Goal: Information Seeking & Learning: Learn about a topic

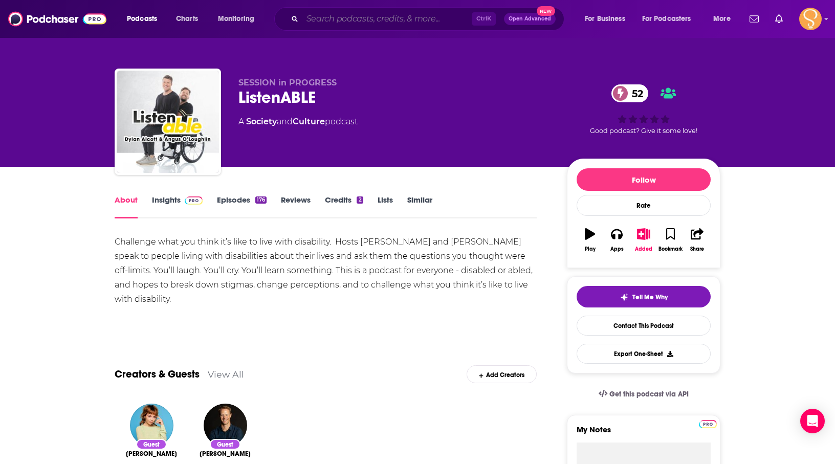
click at [373, 11] on input "Search podcasts, credits, & more..." at bounding box center [386, 19] width 169 height 16
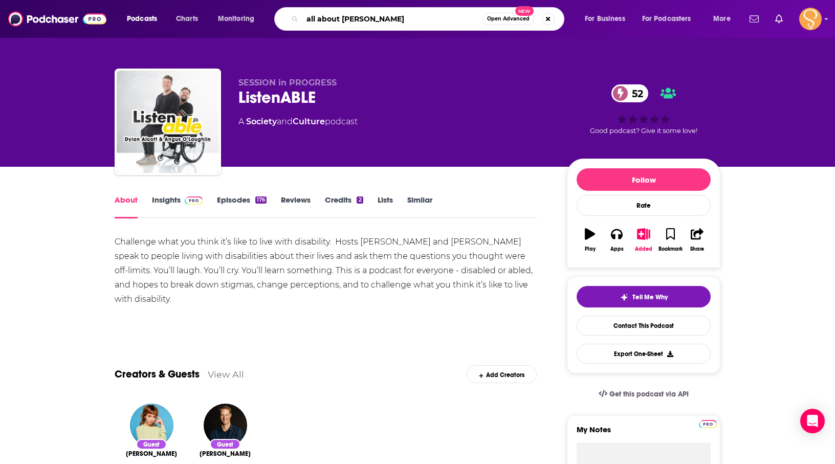
type input "all about change"
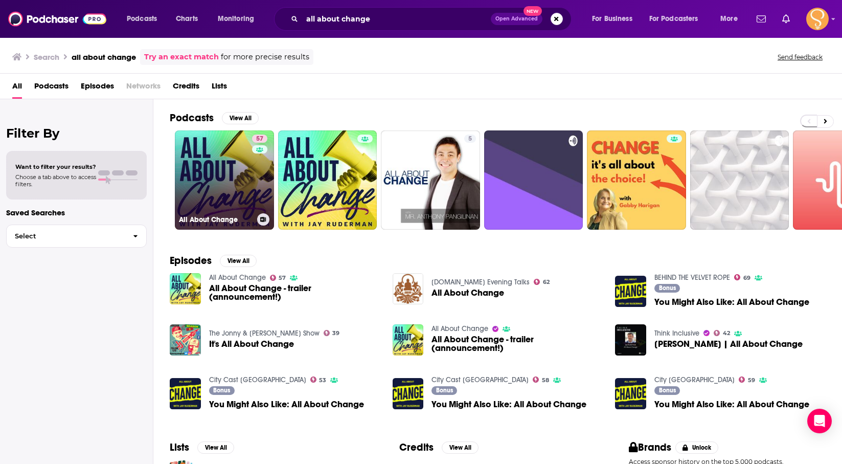
click at [239, 183] on link "57 All About Change" at bounding box center [224, 179] width 99 height 99
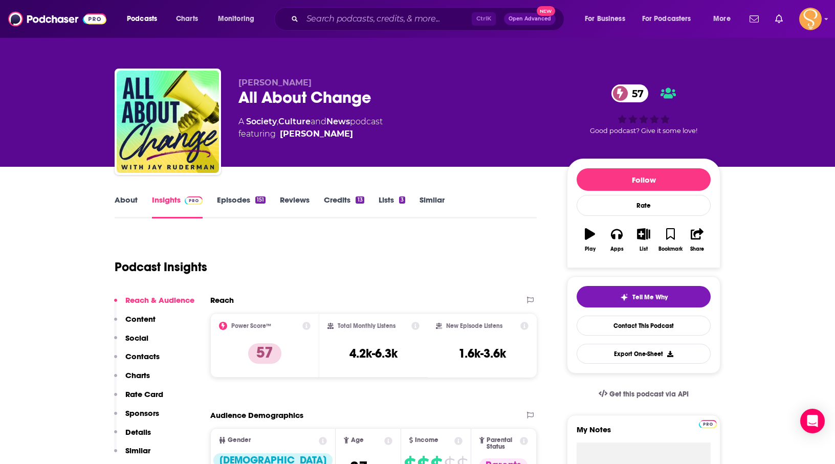
click at [122, 206] on link "About" at bounding box center [126, 207] width 23 height 24
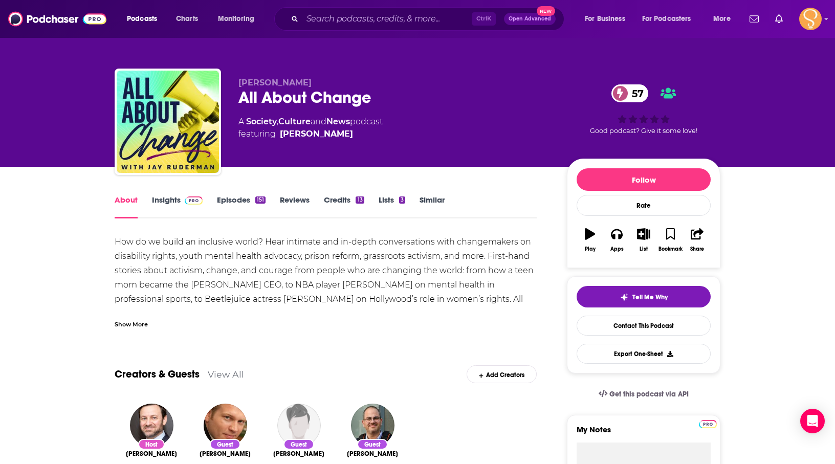
click at [167, 204] on link "Insights" at bounding box center [177, 207] width 51 height 24
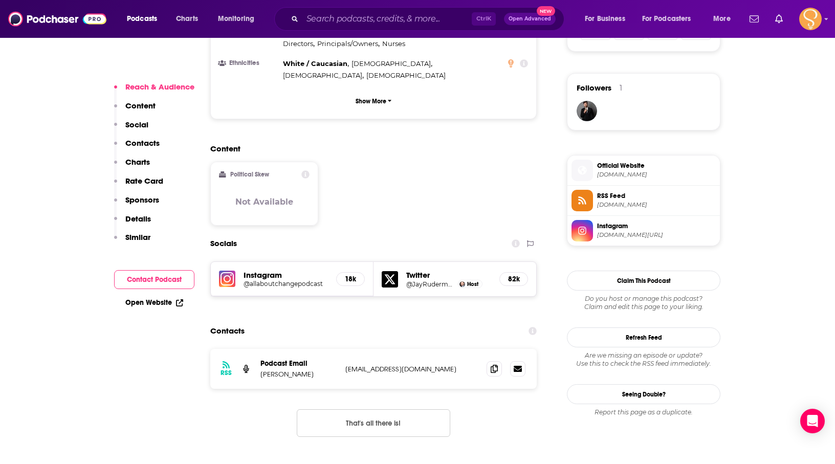
scroll to position [716, 0]
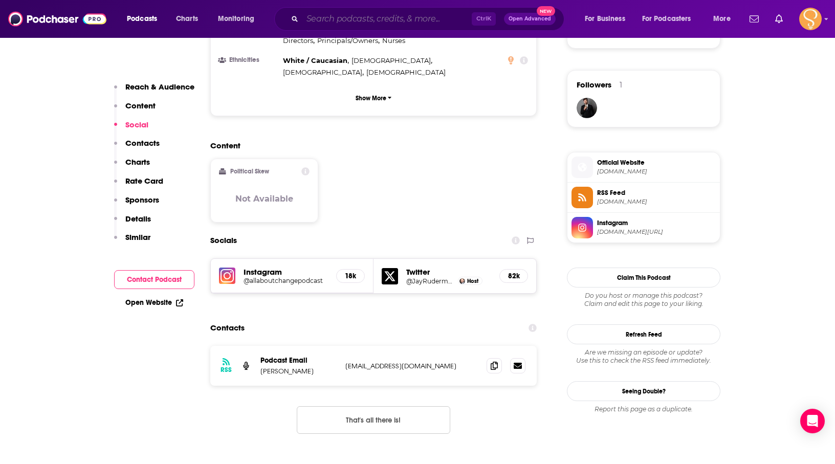
click at [376, 26] on input "Search podcasts, credits, & more..." at bounding box center [386, 19] width 169 height 16
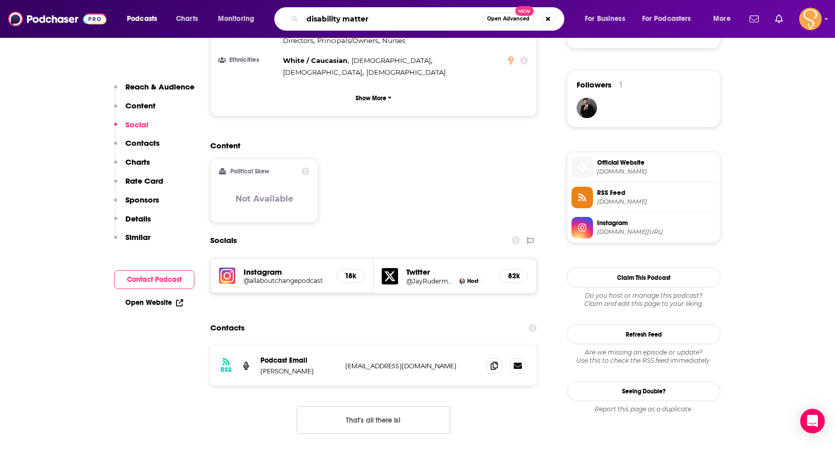
type input "disability matters"
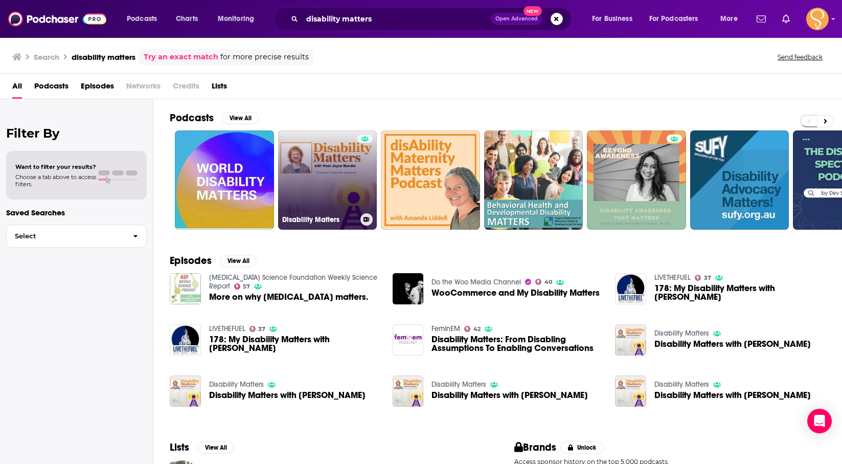
click at [311, 178] on link "Disability Matters" at bounding box center [327, 179] width 99 height 99
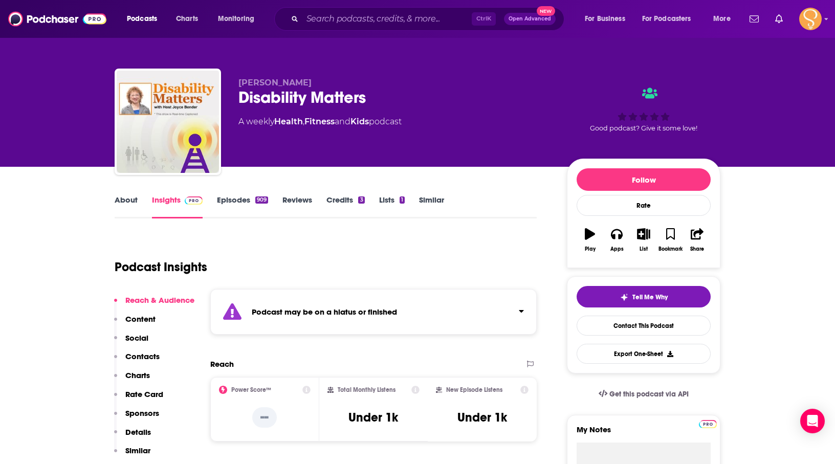
click at [237, 200] on link "Episodes 909" at bounding box center [242, 207] width 51 height 24
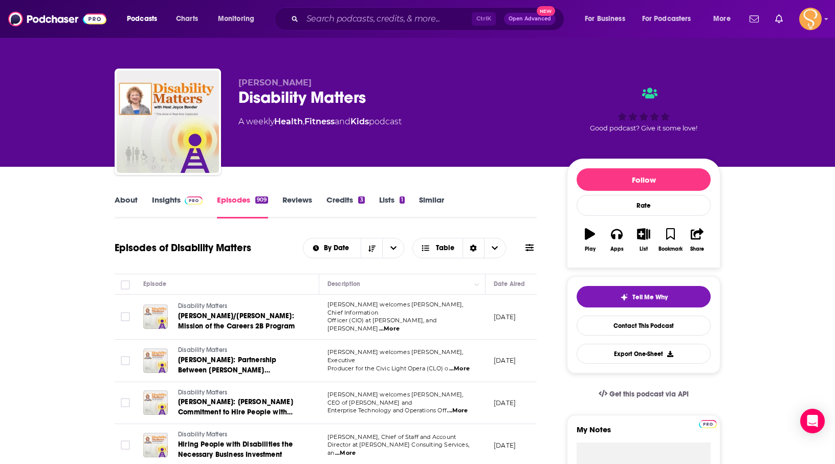
drag, startPoint x: 332, startPoint y: 427, endPoint x: 325, endPoint y: 410, distance: 18.1
click at [332, 426] on td "[PERSON_NAME], Chief of Staff and Account Director at [PERSON_NAME] Consulting …" at bounding box center [402, 445] width 166 height 42
click at [401, 23] on input "Search podcasts, credits, & more..." at bounding box center [386, 19] width 169 height 16
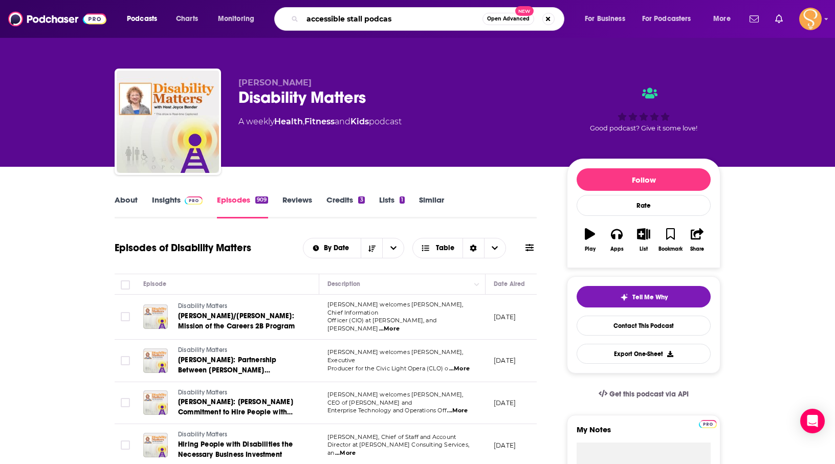
type input "accessible stall podcast"
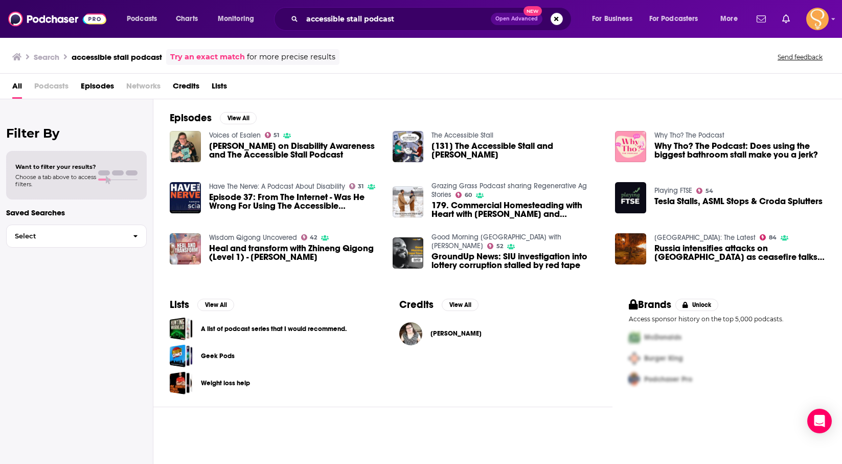
click at [237, 151] on span "[PERSON_NAME] on Disability Awareness and The Accessible Stall Podcast" at bounding box center [294, 150] width 171 height 17
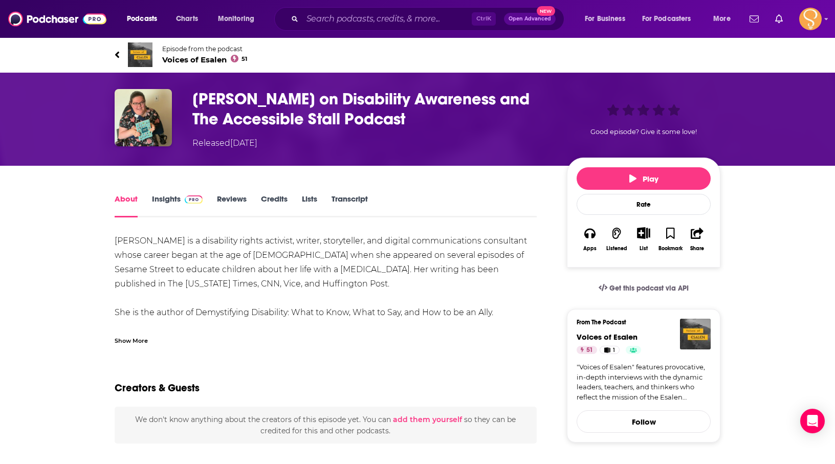
click at [164, 202] on link "Insights" at bounding box center [177, 206] width 51 height 24
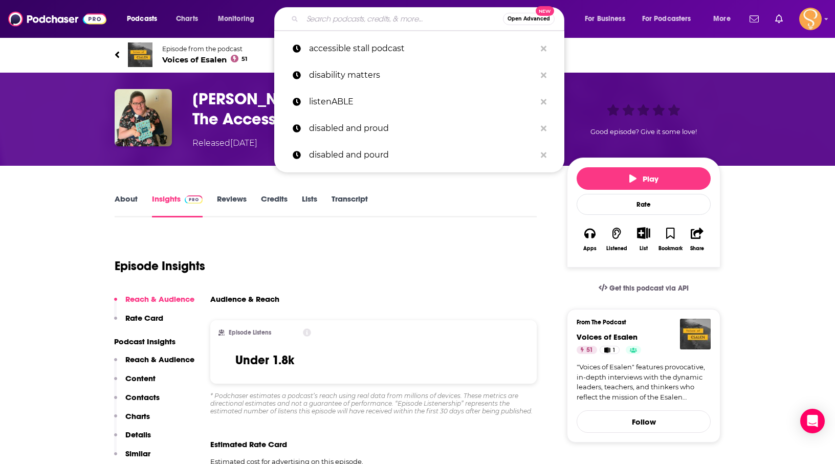
click at [374, 22] on input "Search podcasts, credits, & more..." at bounding box center [402, 19] width 200 height 16
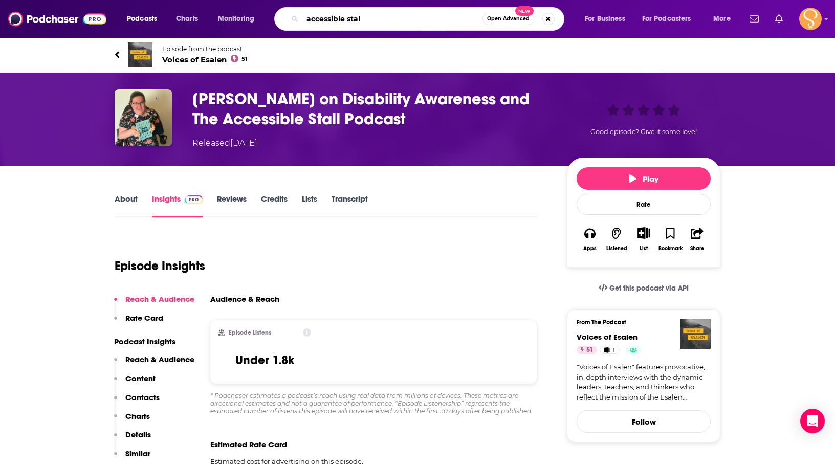
type input "accessible stall"
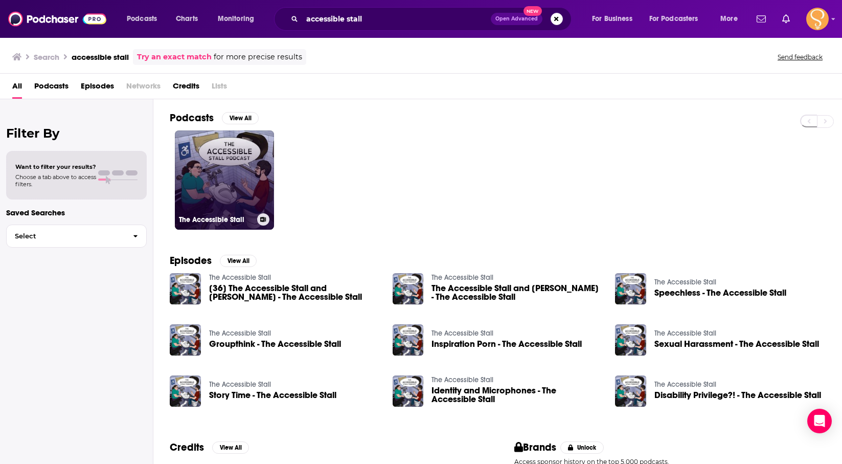
click at [216, 177] on link "The Accessible Stall" at bounding box center [224, 179] width 99 height 99
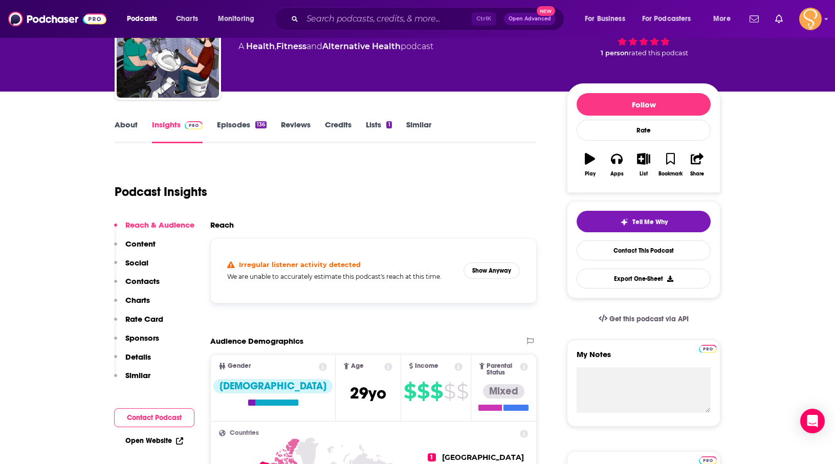
scroll to position [51, 0]
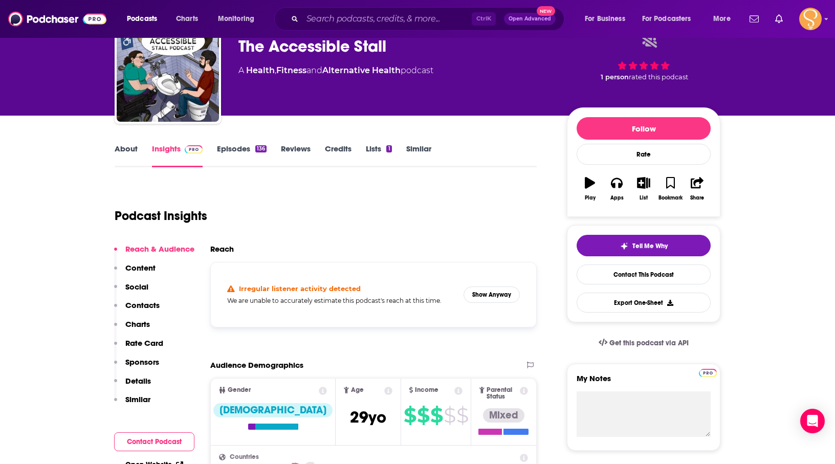
click at [238, 148] on link "Episodes 136" at bounding box center [242, 156] width 50 height 24
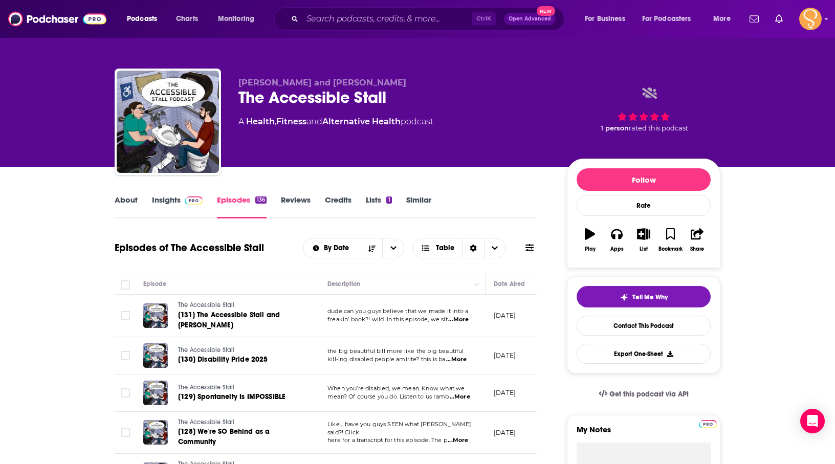
click at [166, 195] on link "Insights" at bounding box center [177, 207] width 51 height 24
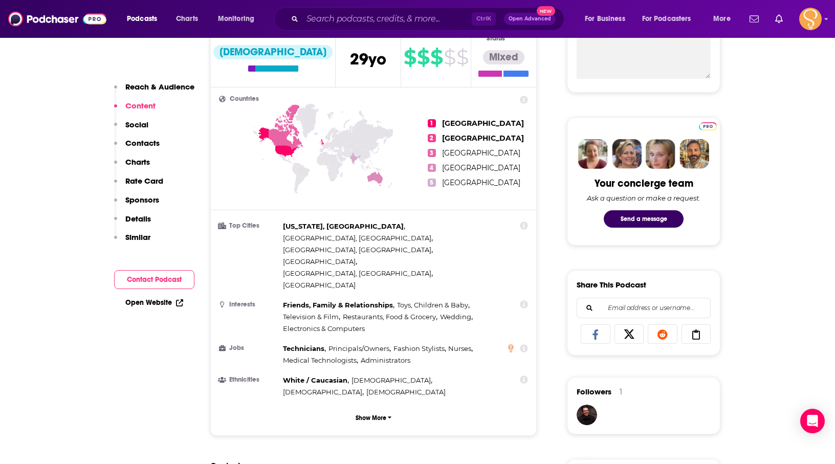
scroll to position [153, 0]
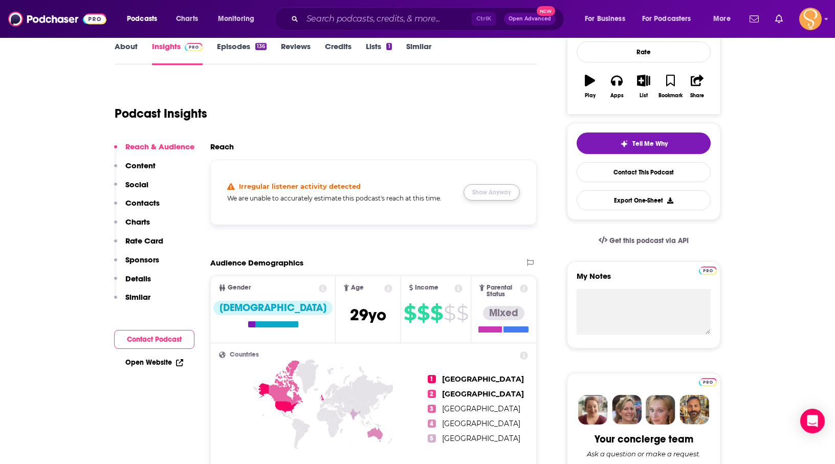
click at [468, 194] on button "Show Anyway" at bounding box center [491, 192] width 56 height 16
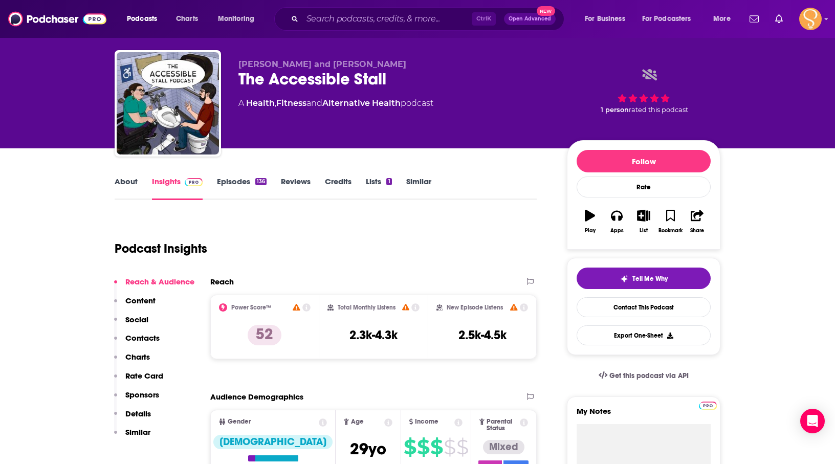
scroll to position [0, 0]
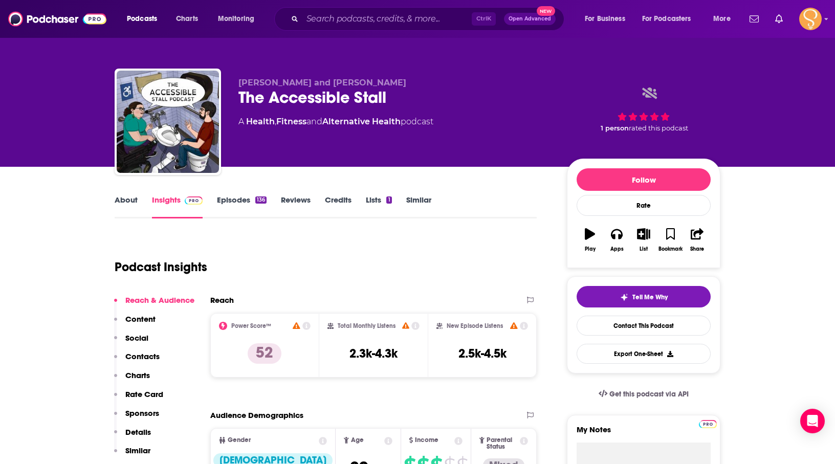
click at [235, 198] on link "Episodes 136" at bounding box center [242, 207] width 50 height 24
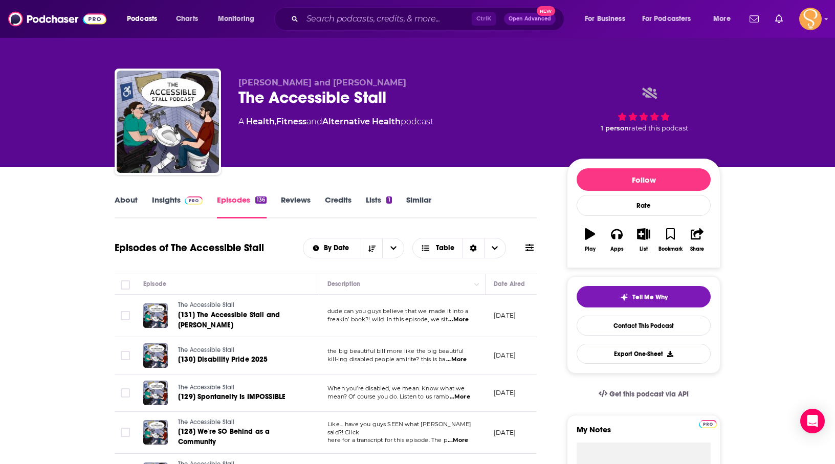
scroll to position [102, 0]
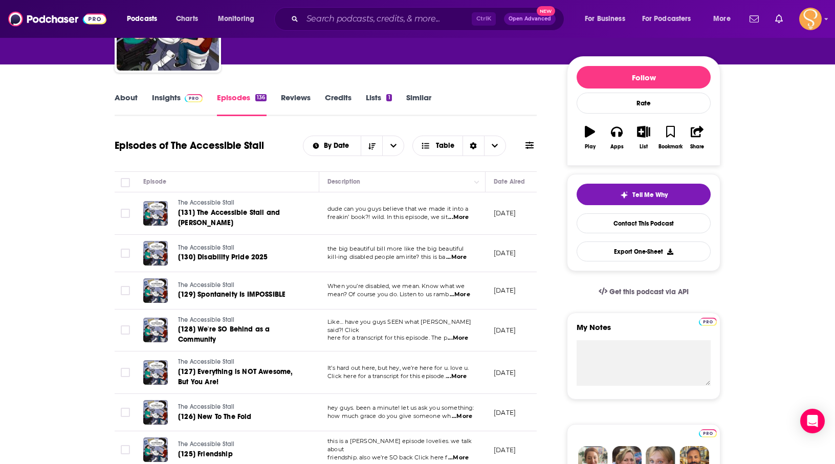
click at [414, 253] on span "kill-ing disabled people amirite? this is ba" at bounding box center [386, 256] width 118 height 7
click at [462, 214] on span "...More" at bounding box center [458, 217] width 20 height 8
drag, startPoint x: 413, startPoint y: 305, endPoint x: 408, endPoint y: 300, distance: 7.3
click at [412, 306] on td "When you’re disabled, we mean. Know what we mean? Of course you do. Listen to u…" at bounding box center [402, 290] width 166 height 37
click at [458, 261] on span "...More" at bounding box center [456, 257] width 20 height 8
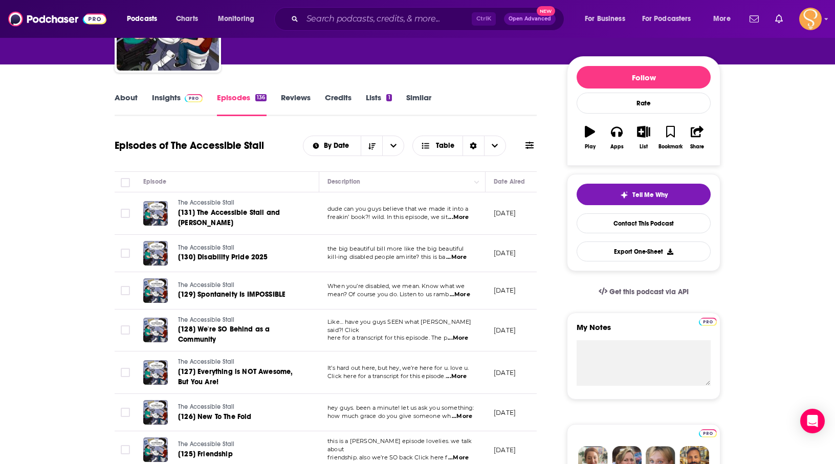
click at [409, 314] on td "Like… have you guys SEEN what [PERSON_NAME] said?! Click here for a transcript …" at bounding box center [402, 330] width 166 height 42
click at [466, 295] on span "...More" at bounding box center [460, 294] width 20 height 8
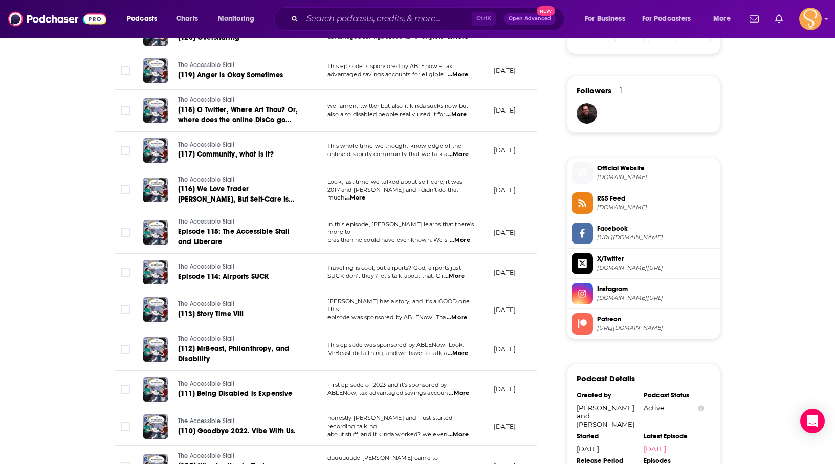
scroll to position [716, 0]
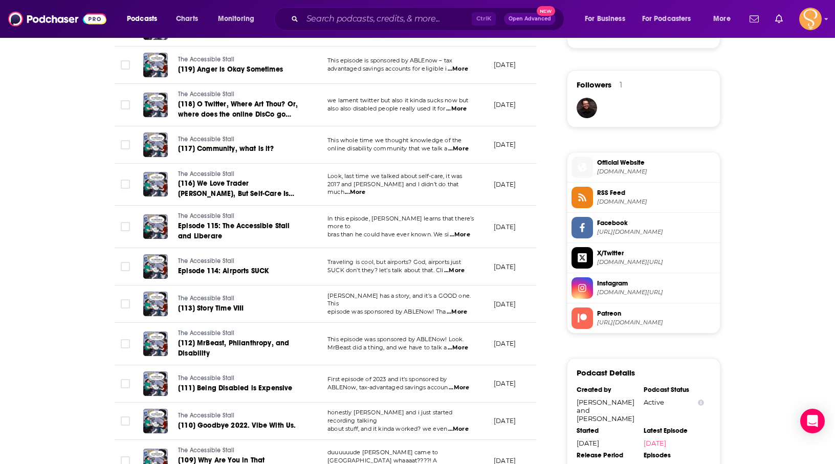
click at [465, 389] on span "...More" at bounding box center [459, 388] width 20 height 8
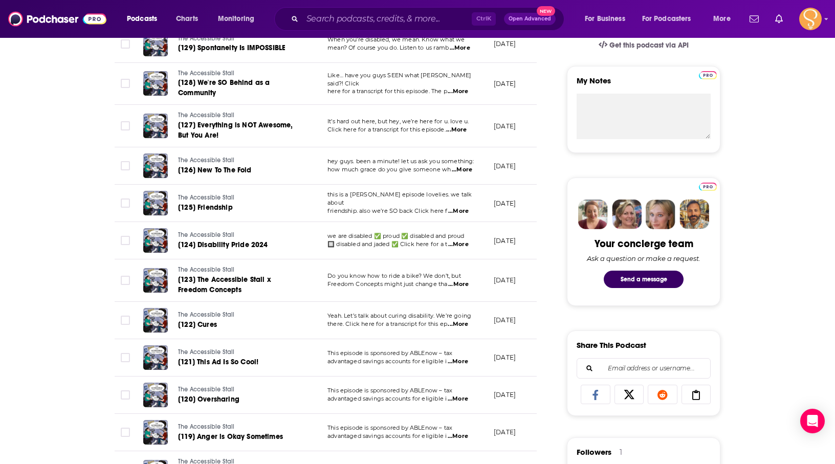
scroll to position [205, 0]
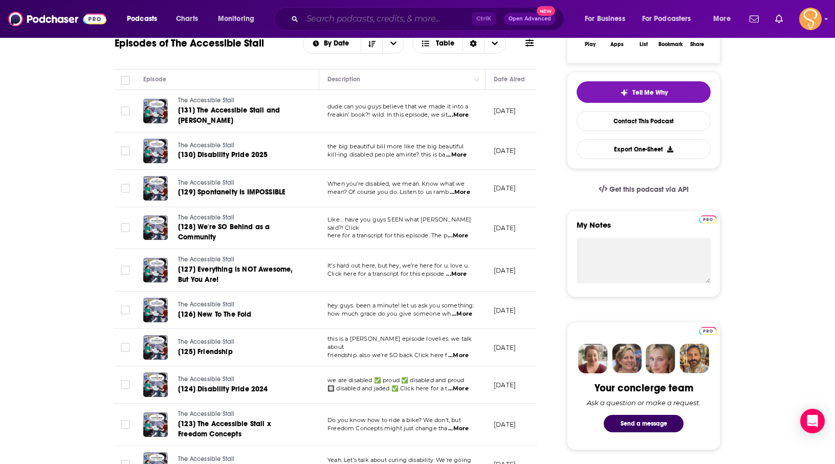
click at [338, 17] on input "Search podcasts, credits, & more..." at bounding box center [386, 19] width 169 height 16
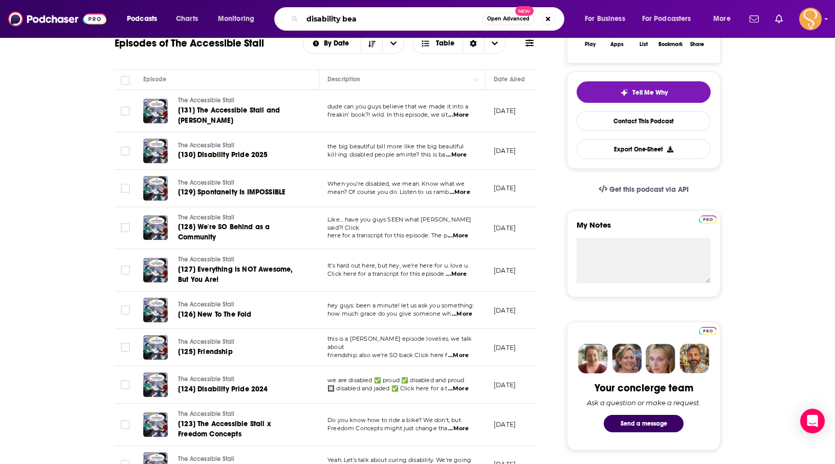
type input "disability beat"
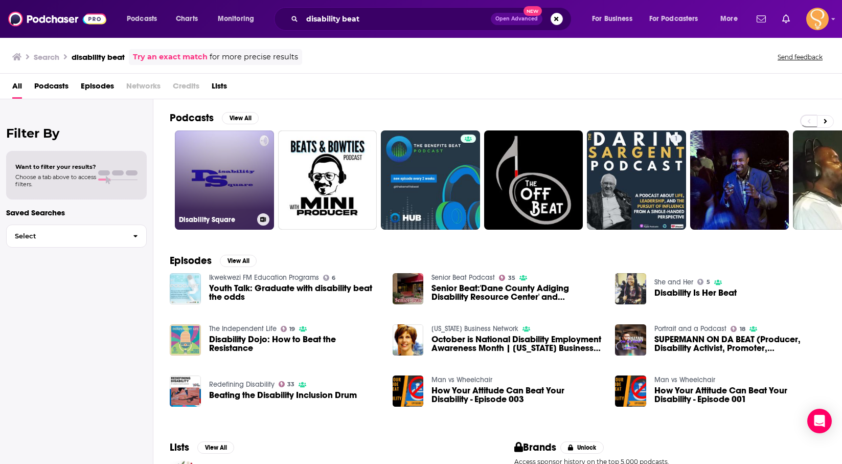
click at [232, 174] on link "Disability Square" at bounding box center [224, 179] width 99 height 99
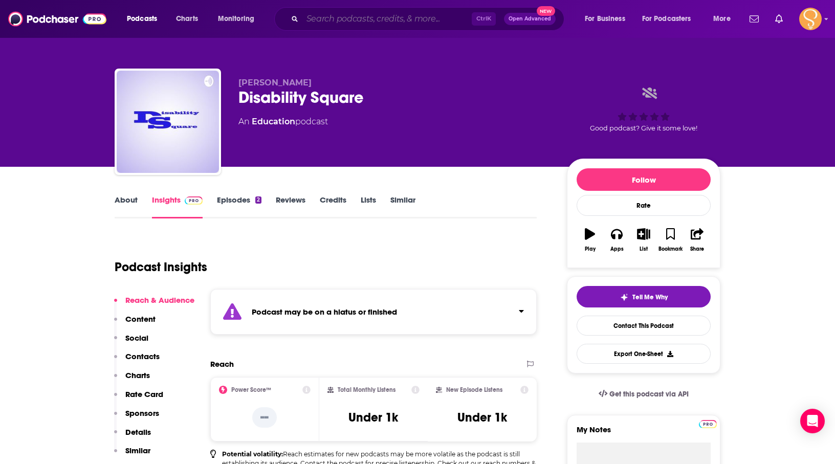
click at [400, 17] on input "Search podcasts, credits, & more..." at bounding box center [386, 19] width 169 height 16
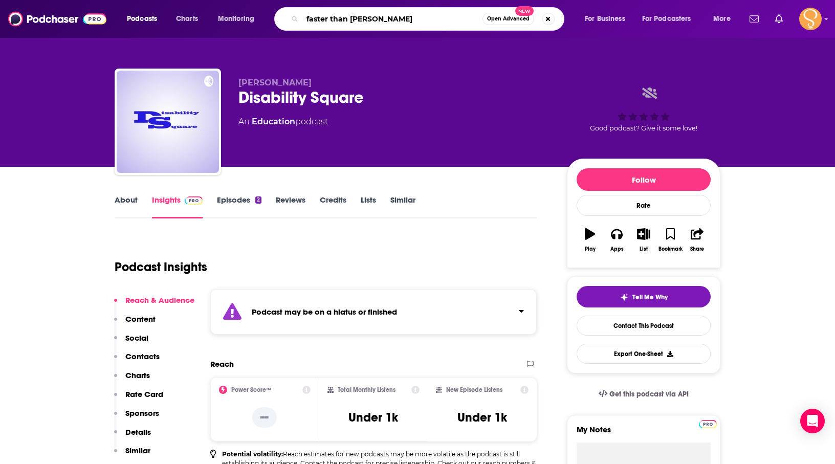
type input "faster than normal"
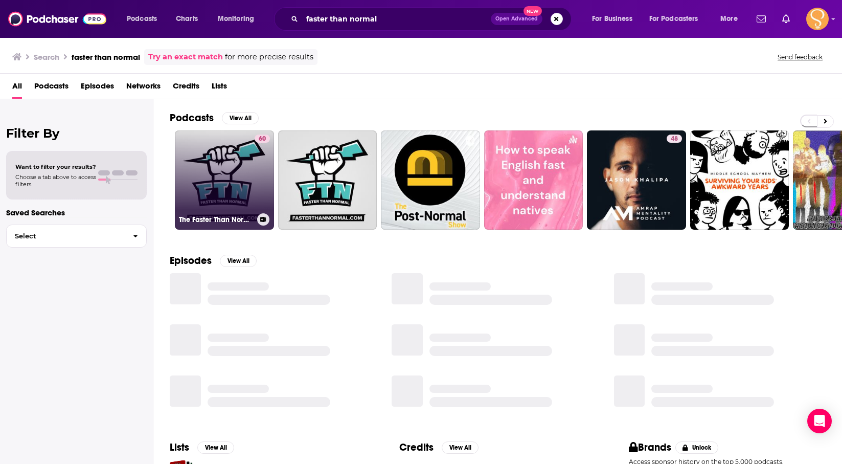
click at [227, 177] on link "60 The Faster Than Normal Podcast: ADD | [MEDICAL_DATA] | Health" at bounding box center [224, 179] width 99 height 99
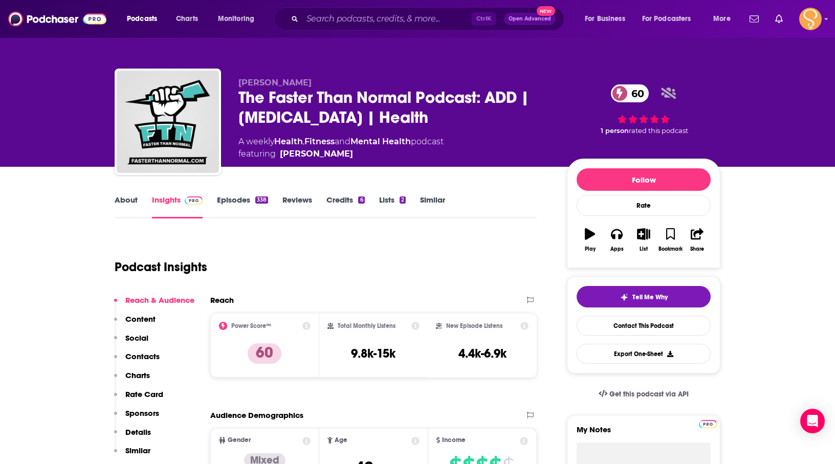
scroll to position [102, 0]
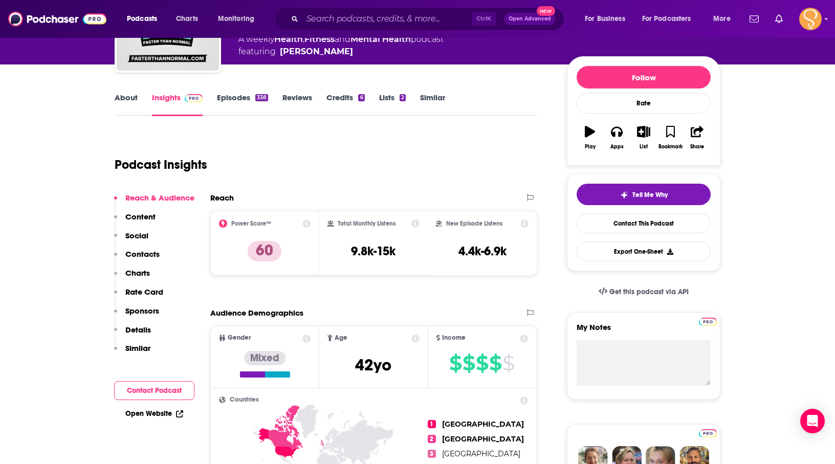
click at [122, 99] on link "About" at bounding box center [126, 105] width 23 height 24
